Goal: Book appointment/travel/reservation

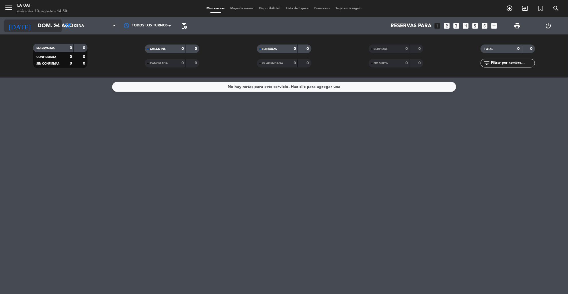
click at [42, 29] on input "dom. 24 ago." at bounding box center [68, 26] width 67 height 12
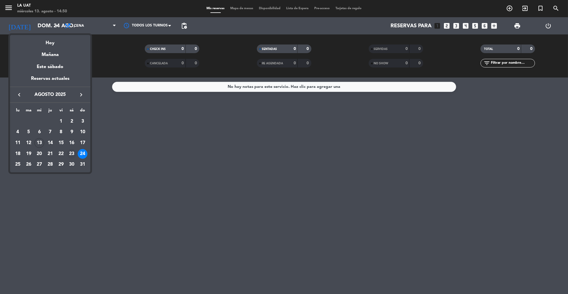
click at [69, 153] on div "23" at bounding box center [72, 154] width 10 height 10
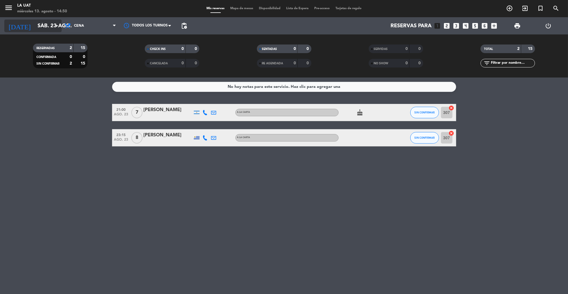
click at [48, 24] on input "sáb. 23 ago." at bounding box center [68, 26] width 67 height 12
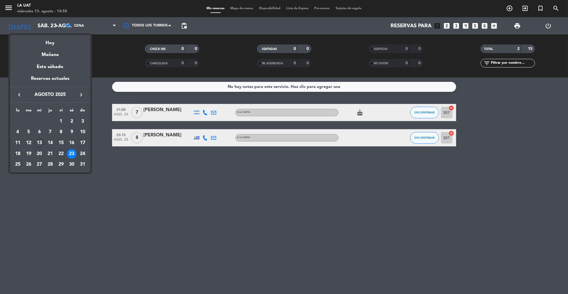
click at [62, 153] on div "22" at bounding box center [61, 154] width 10 height 10
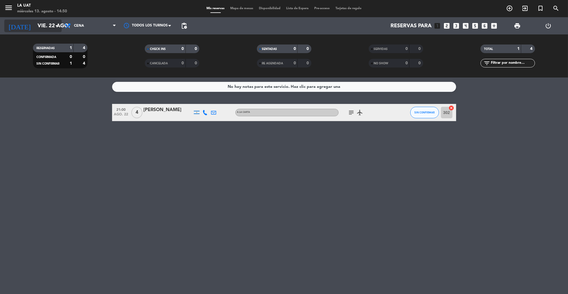
click at [42, 26] on input "vie. 22 ago." at bounding box center [68, 26] width 67 height 12
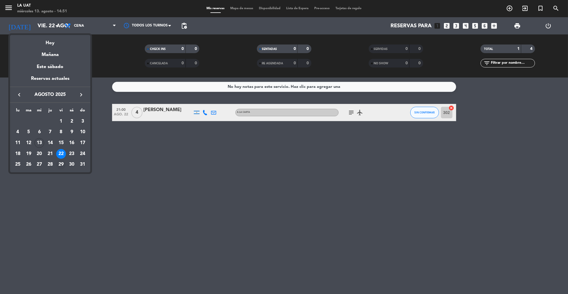
click at [63, 163] on div "29" at bounding box center [61, 164] width 10 height 10
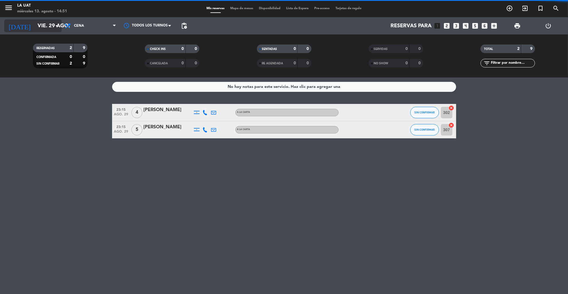
click at [42, 25] on input "vie. 29 ago." at bounding box center [68, 26] width 67 height 12
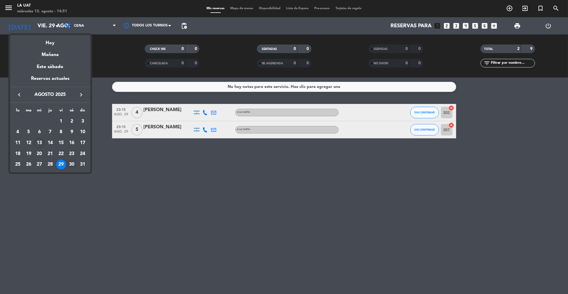
click at [70, 162] on div "30" at bounding box center [72, 164] width 10 height 10
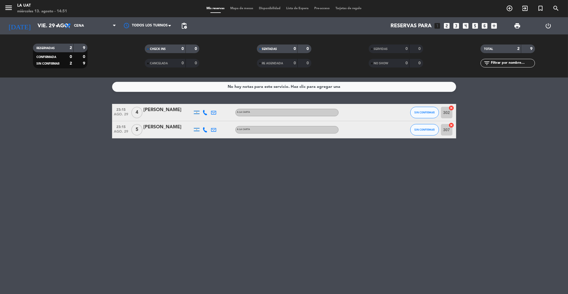
type input "sáb. 30 ago."
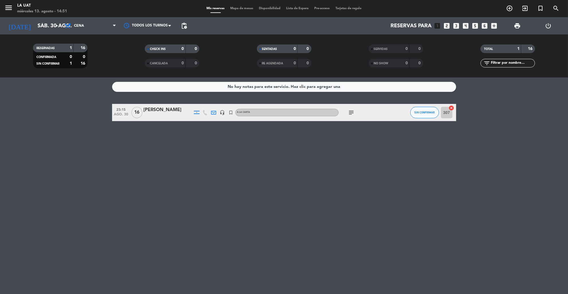
click at [352, 114] on icon "subject" at bounding box center [351, 112] width 7 height 7
click at [219, 182] on div "No hay notas para este servicio. Haz clic para agregar una 23:15 [DATE] [PERSON…" at bounding box center [284, 185] width 568 height 216
